Goal: Transaction & Acquisition: Purchase product/service

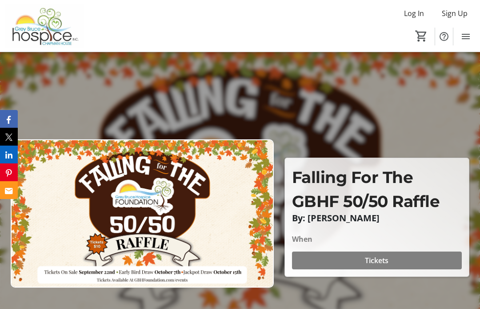
click at [396, 269] on span at bounding box center [377, 259] width 170 height 21
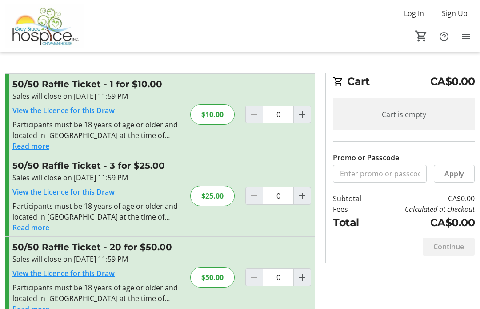
click at [309, 118] on span "Increment by one" at bounding box center [302, 114] width 17 height 17
type input "1"
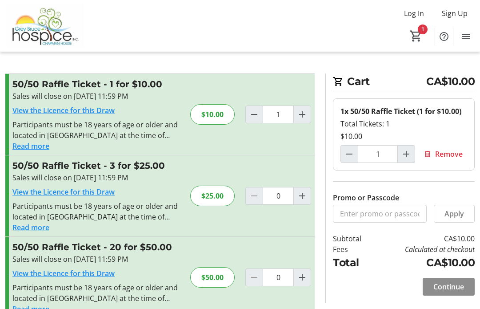
click at [459, 291] on span at bounding box center [449, 286] width 52 height 21
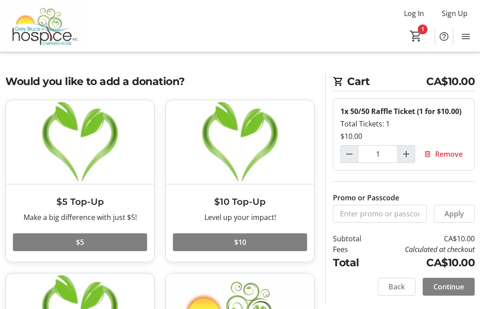
click at [465, 289] on span at bounding box center [449, 286] width 52 height 21
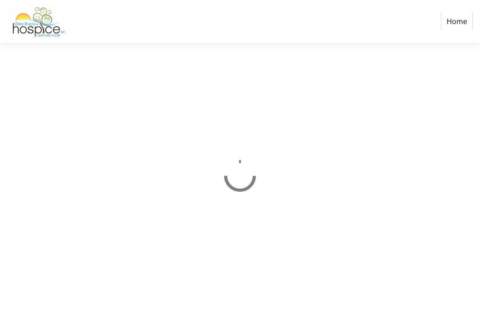
select select "CA"
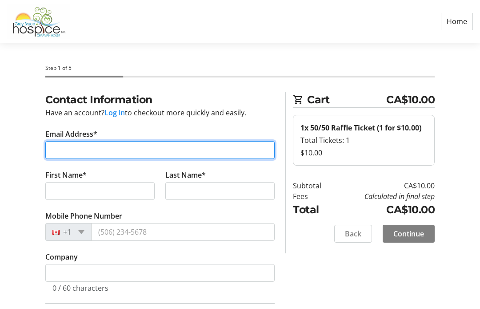
click at [249, 154] on input "Email Address*" at bounding box center [159, 150] width 229 height 18
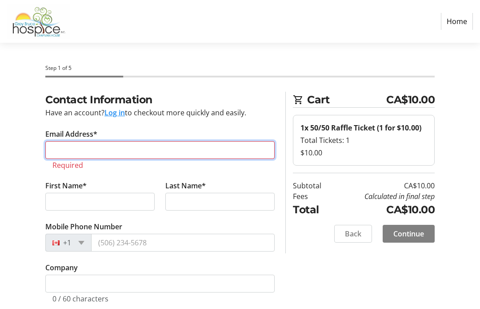
click at [220, 153] on input "Email Address*" at bounding box center [159, 150] width 229 height 18
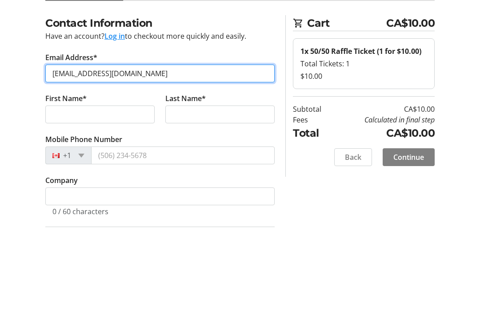
type input "[EMAIL_ADDRESS][DOMAIN_NAME]"
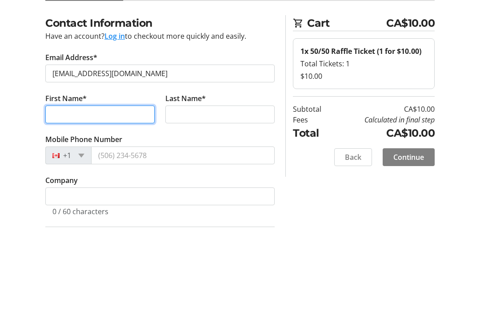
click at [132, 182] on input "First Name*" at bounding box center [99, 191] width 109 height 18
type input "[PERSON_NAME]"
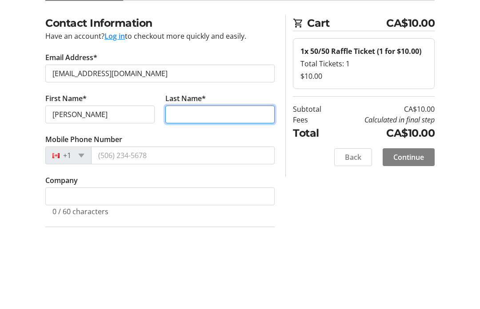
click at [248, 182] on input "Last Name*" at bounding box center [219, 191] width 109 height 18
type input "[PERSON_NAME]"
type input "[PHONE_NUMBER]"
type input "[STREET_ADDRESS]"
select select "NL"
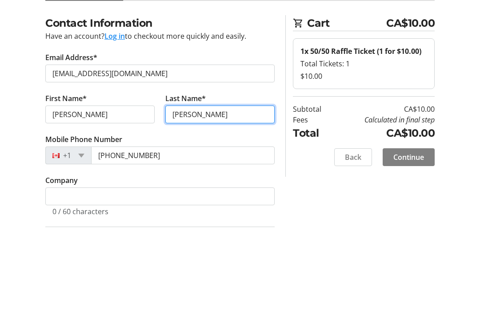
type input "A0H 1Z0"
type input "Point Leamington"
type input "[PERSON_NAME]"
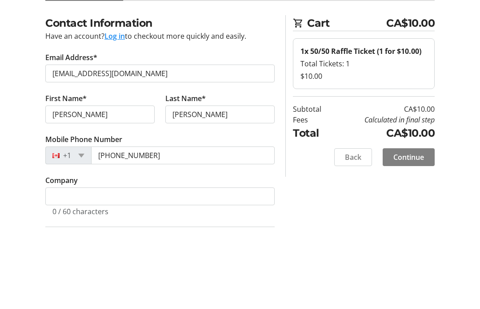
click at [162, 210] on tr-form-field "Mobile Phone Number [PHONE_NUMBER]" at bounding box center [159, 230] width 229 height 41
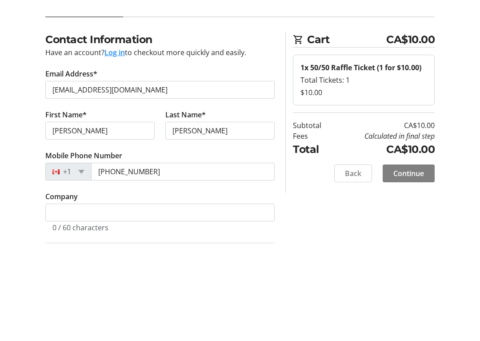
scroll to position [76, 0]
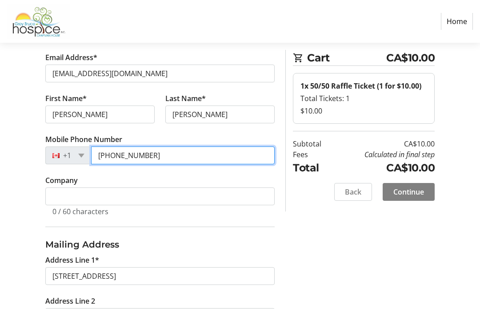
click at [189, 162] on input "[PHONE_NUMBER]" at bounding box center [183, 155] width 184 height 18
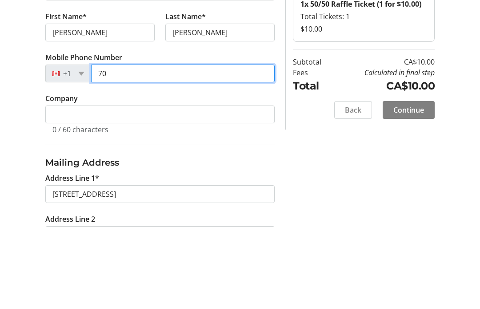
type input "7"
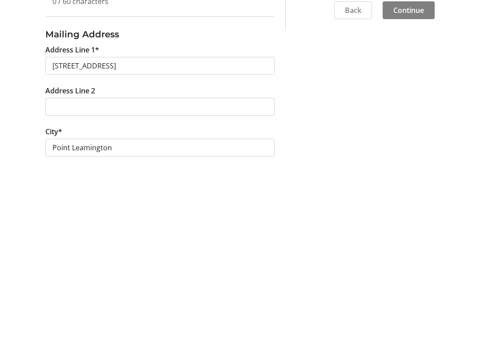
scroll to position [106, 0]
type input "[PHONE_NUMBER]"
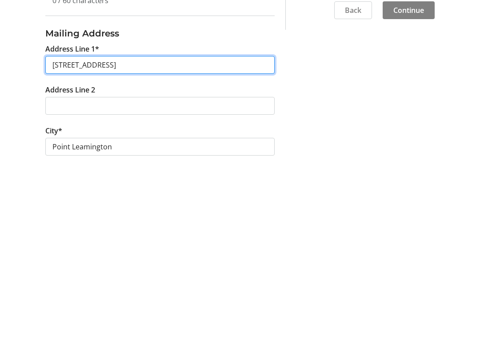
click at [185, 237] on input "[STREET_ADDRESS]" at bounding box center [159, 246] width 229 height 18
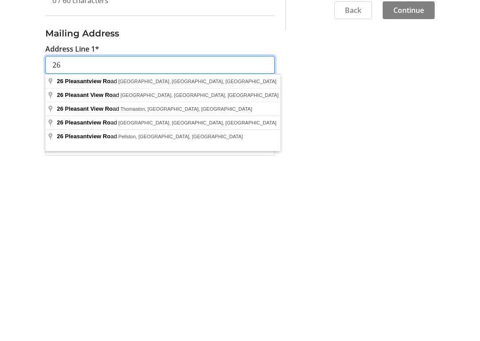
type input "2"
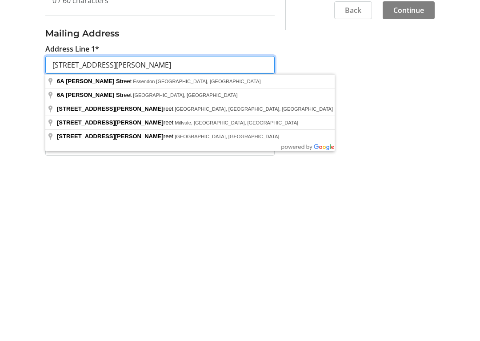
type input "[STREET_ADDRESS][PERSON_NAME]"
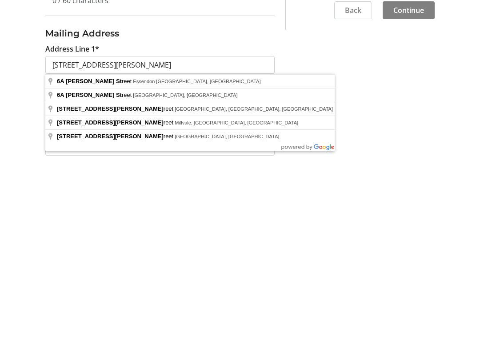
click at [339, 110] on div "Contact Information Have an account? Log in to checkout more quickly and easily…" at bounding box center [240, 283] width 480 height 594
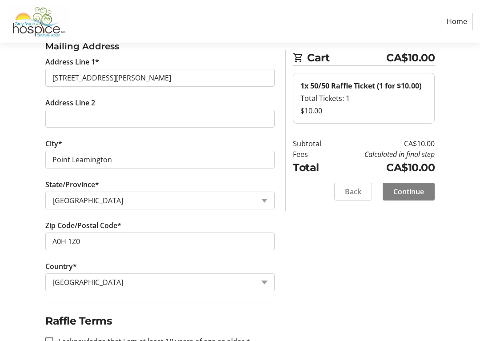
scroll to position [275, 0]
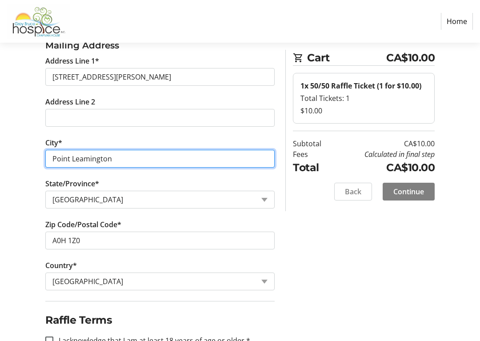
click at [225, 164] on input "Point Leamington" at bounding box center [159, 159] width 229 height 18
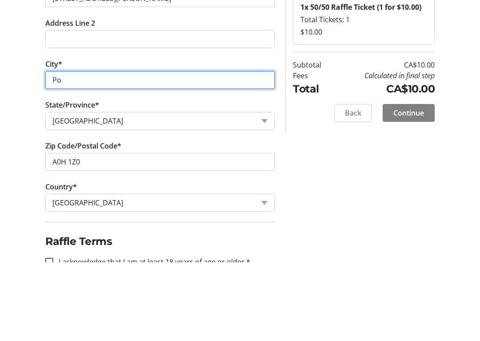
type input "P"
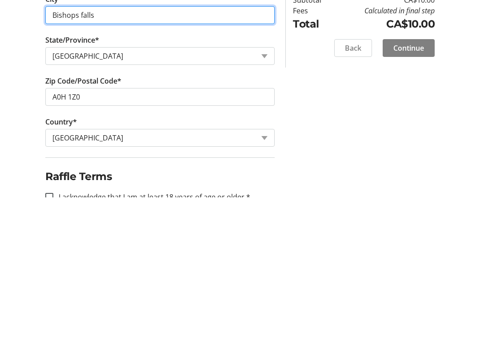
type input "Bishops falls"
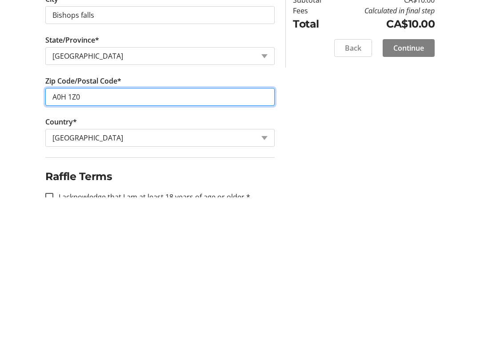
click at [199, 232] on input "A0H 1Z0" at bounding box center [159, 241] width 229 height 18
type input "A"
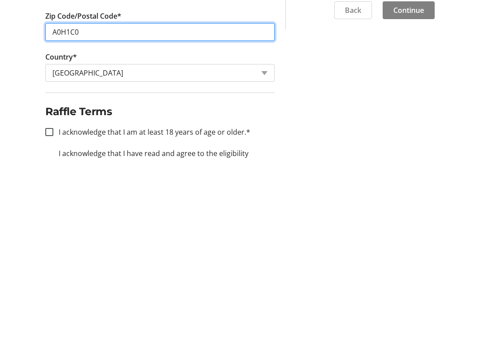
scroll to position [303, 0]
type input "A0H1C0"
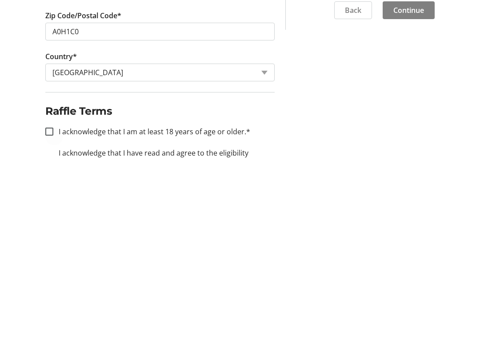
click at [56, 302] on div at bounding box center [49, 312] width 21 height 21
checkbox input "true"
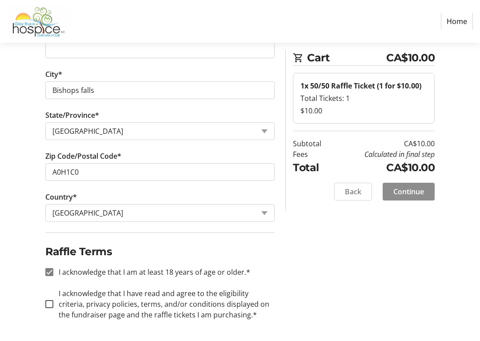
click at [422, 197] on span at bounding box center [409, 191] width 52 height 21
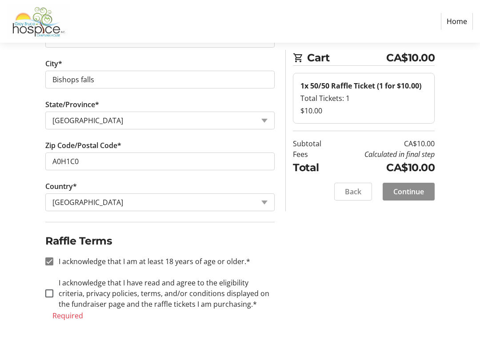
scroll to position [354, 0]
click at [426, 197] on span at bounding box center [409, 191] width 52 height 21
click at [416, 198] on span at bounding box center [409, 191] width 52 height 21
click at [50, 299] on div at bounding box center [49, 293] width 21 height 21
checkbox input "true"
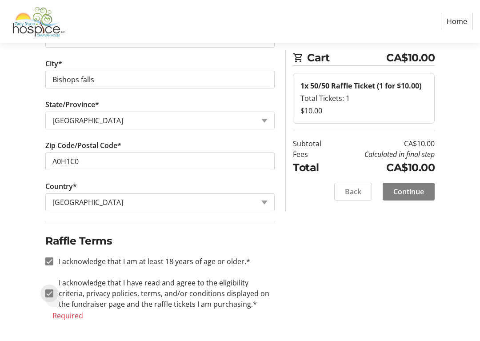
scroll to position [344, 0]
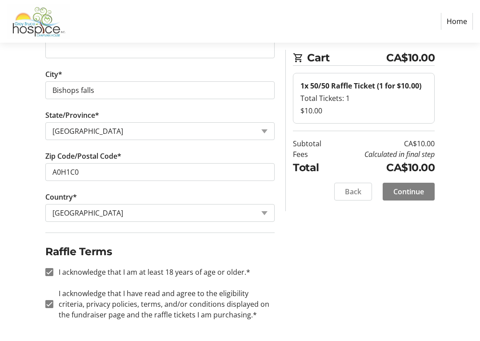
click at [422, 195] on span "Continue" at bounding box center [409, 191] width 31 height 11
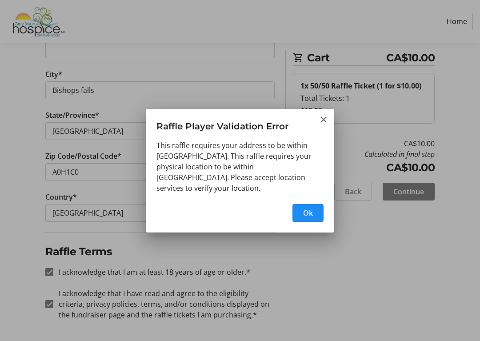
click at [312, 216] on span "button" at bounding box center [308, 212] width 31 height 21
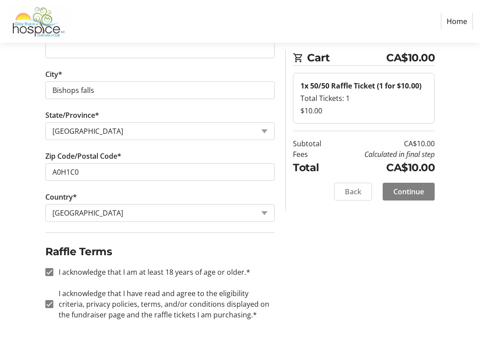
scroll to position [344, 0]
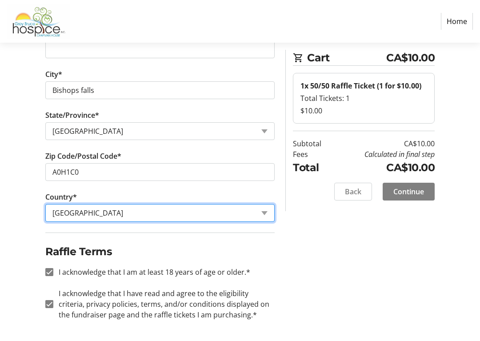
click at [267, 212] on select "Country Country [GEOGRAPHIC_DATA] [GEOGRAPHIC_DATA] [GEOGRAPHIC_DATA] [GEOGRAPH…" at bounding box center [159, 213] width 229 height 18
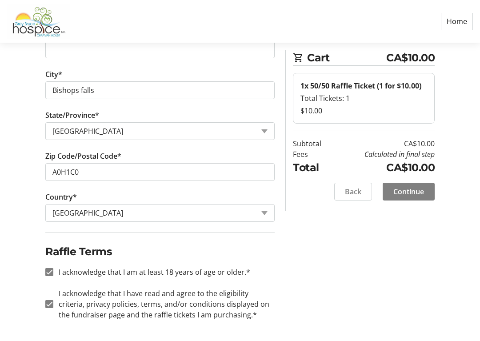
click at [421, 195] on span "Continue" at bounding box center [409, 191] width 31 height 11
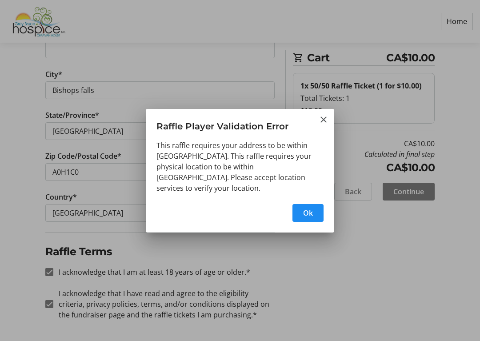
scroll to position [0, 0]
click at [318, 212] on span "button" at bounding box center [308, 212] width 31 height 21
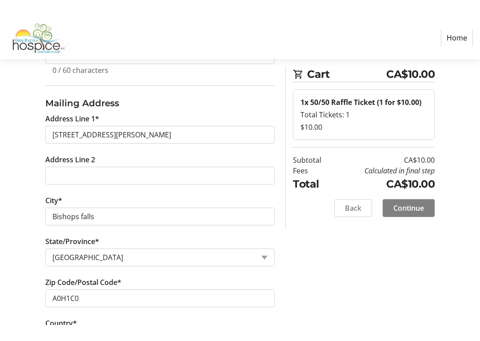
scroll to position [231, 0]
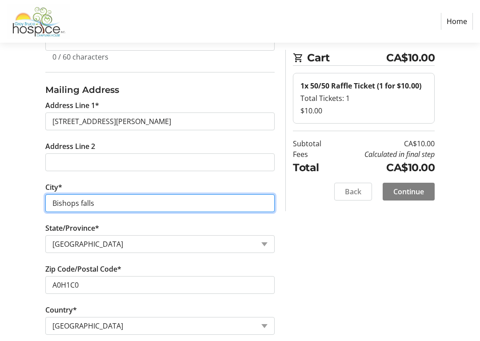
click at [120, 206] on input "Bishops falls" at bounding box center [159, 203] width 229 height 18
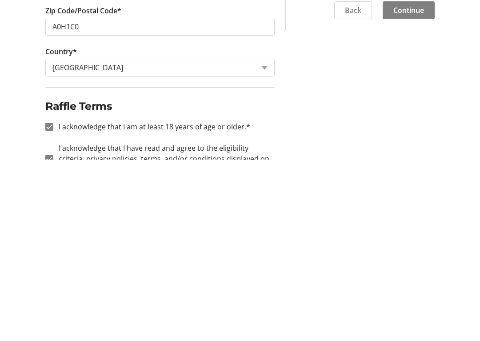
scroll to position [344, 0]
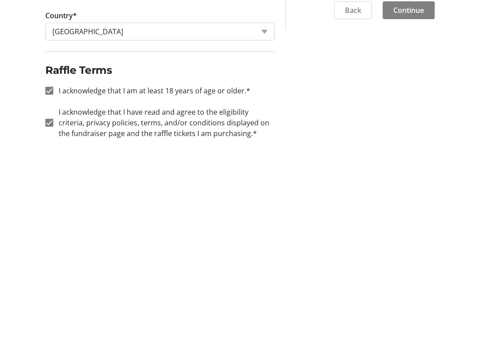
type input "[GEOGRAPHIC_DATA]"
click at [415, 186] on span "Continue" at bounding box center [409, 191] width 31 height 11
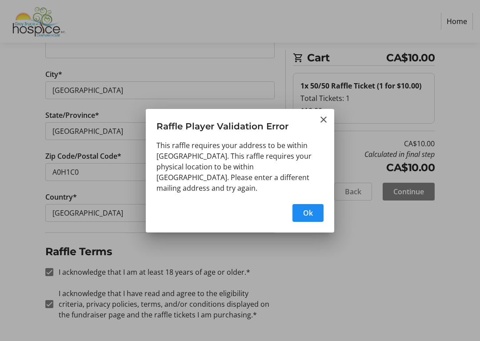
scroll to position [0, 0]
click at [320, 216] on span "button" at bounding box center [308, 212] width 31 height 21
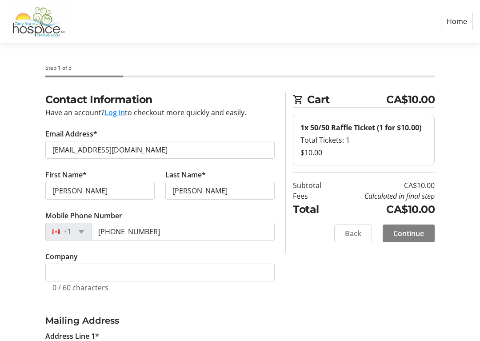
scroll to position [344, 0]
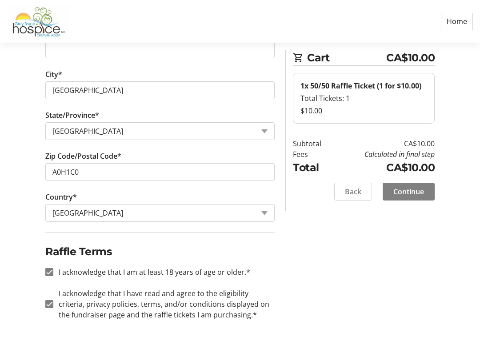
click at [479, 193] on div "Contact Information Have an account? Log in to checkout more quickly and easily…" at bounding box center [240, 45] width 480 height 594
